Goal: Obtain resource: Download file/media

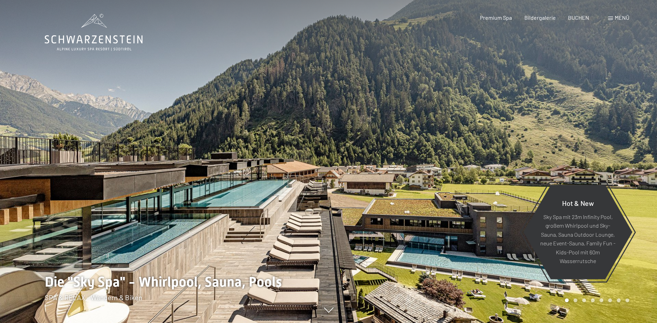
click at [604, 16] on div "Buchen Anfragen Premium Spa Bildergalerie BUCHEN Menü DE IT EN Gutschein Bilder…" at bounding box center [543, 18] width 174 height 8
click at [607, 17] on div "Buchen Anfragen Premium Spa Bildergalerie BUCHEN Menü DE IT EN Gutschein Bilder…" at bounding box center [543, 18] width 174 height 8
click at [609, 19] on span at bounding box center [611, 18] width 5 height 3
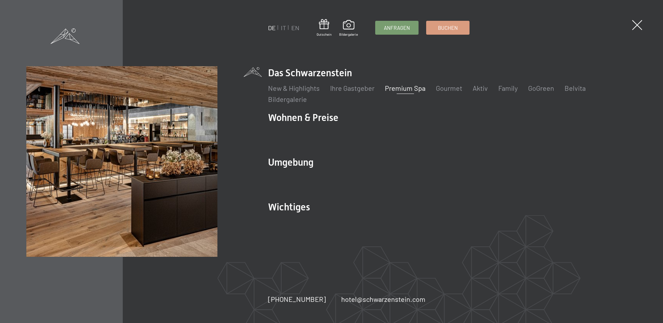
click at [403, 90] on link "Premium Spa" at bounding box center [405, 88] width 41 height 8
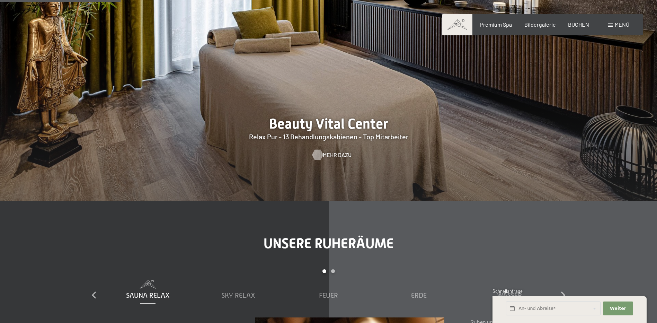
scroll to position [797, 0]
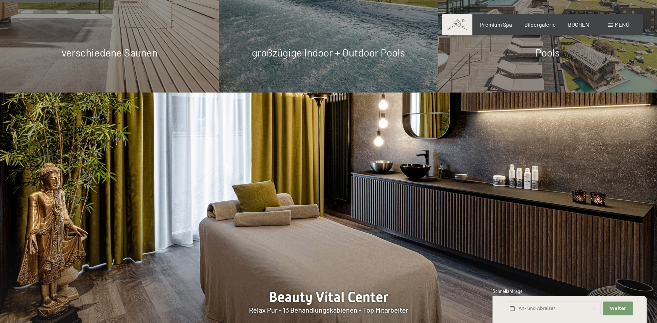
click at [337, 191] on img at bounding box center [328, 233] width 657 height 281
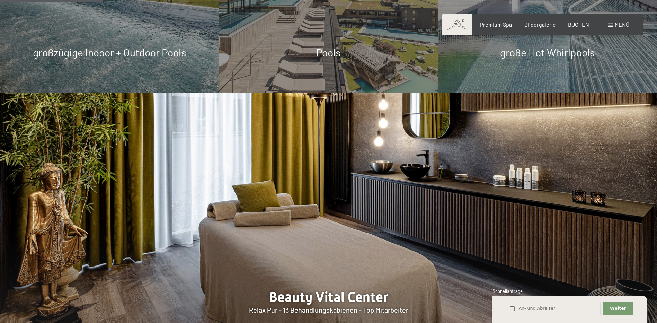
scroll to position [901, 0]
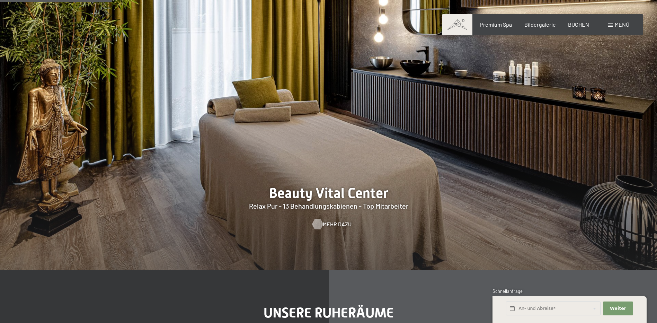
click at [332, 220] on span "Mehr dazu" at bounding box center [337, 224] width 29 height 8
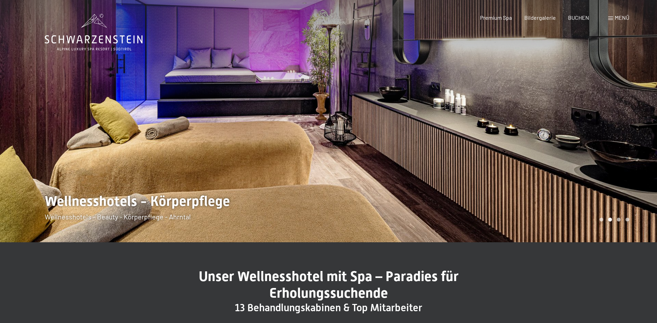
click at [618, 167] on div at bounding box center [493, 121] width 329 height 242
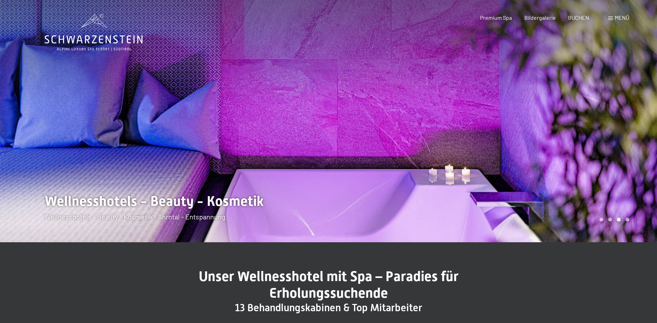
click at [618, 167] on div at bounding box center [493, 121] width 329 height 242
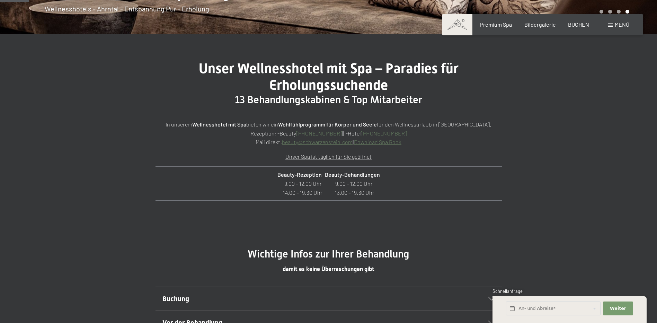
scroll to position [243, 0]
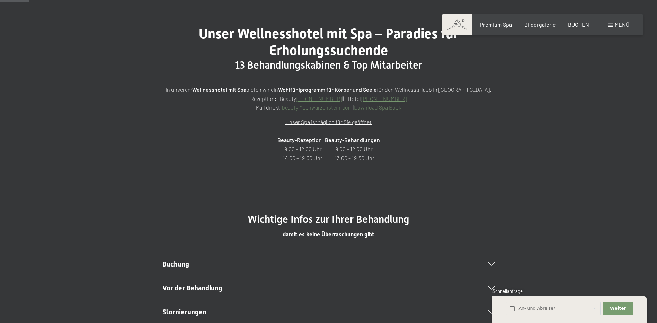
click at [398, 107] on link "Download Spa Book" at bounding box center [377, 107] width 47 height 7
